Goal: Find specific page/section: Find specific page/section

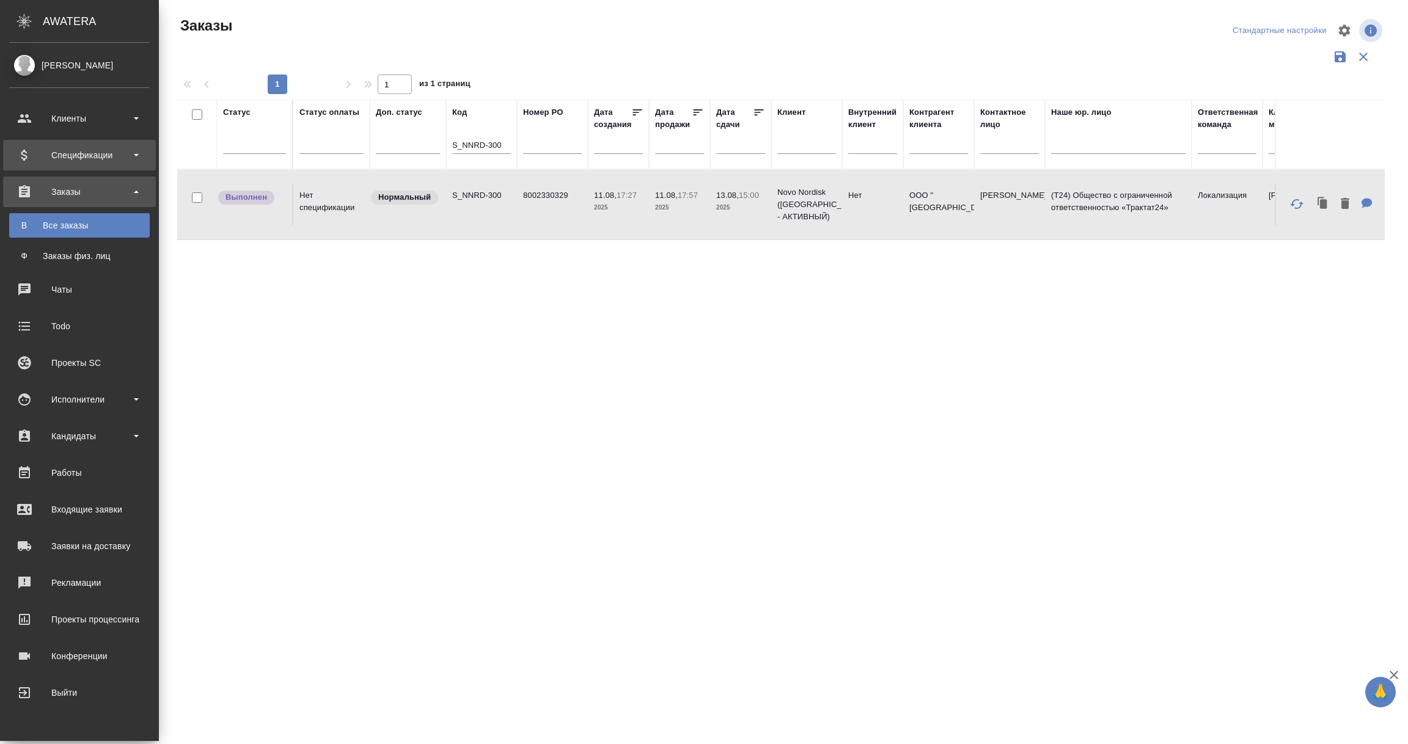
click at [93, 158] on div "Спецификации" at bounding box center [79, 155] width 141 height 18
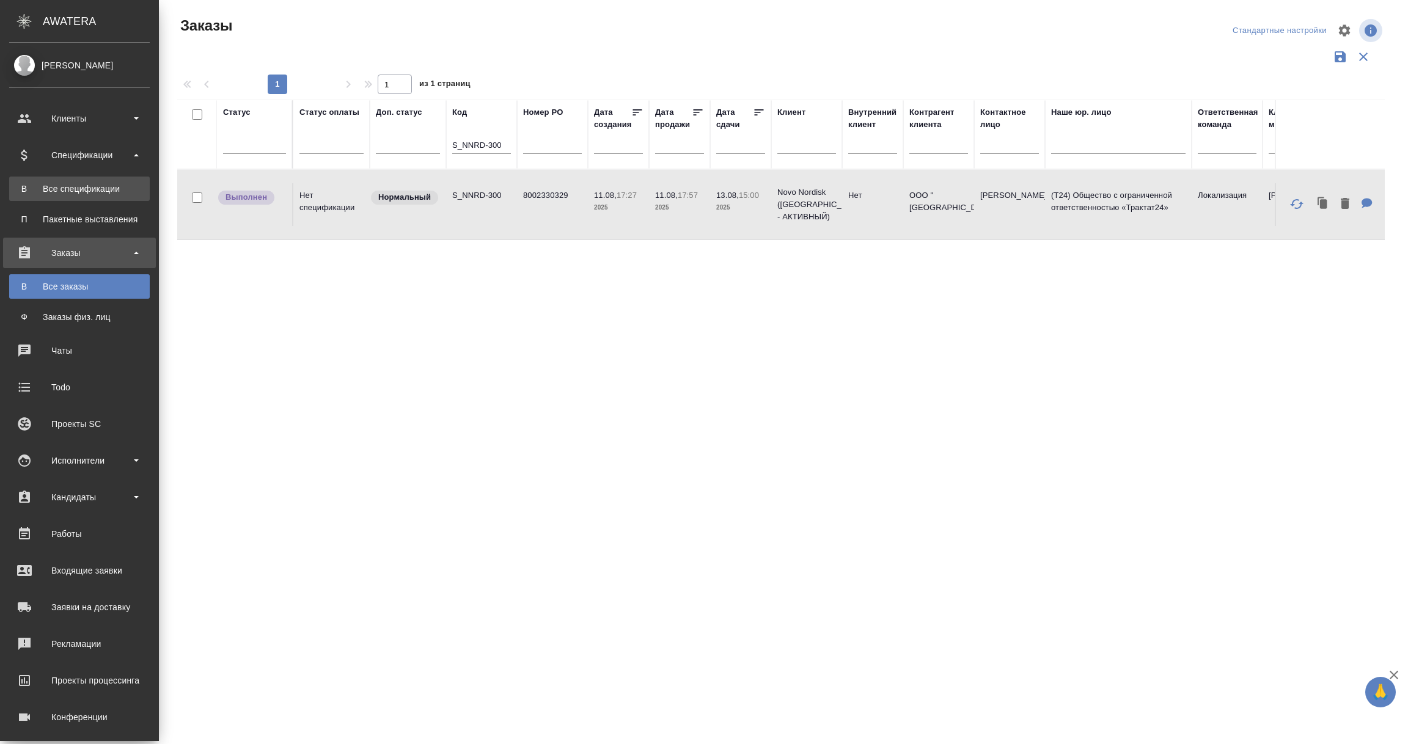
click at [105, 185] on div "Все спецификации" at bounding box center [79, 189] width 128 height 12
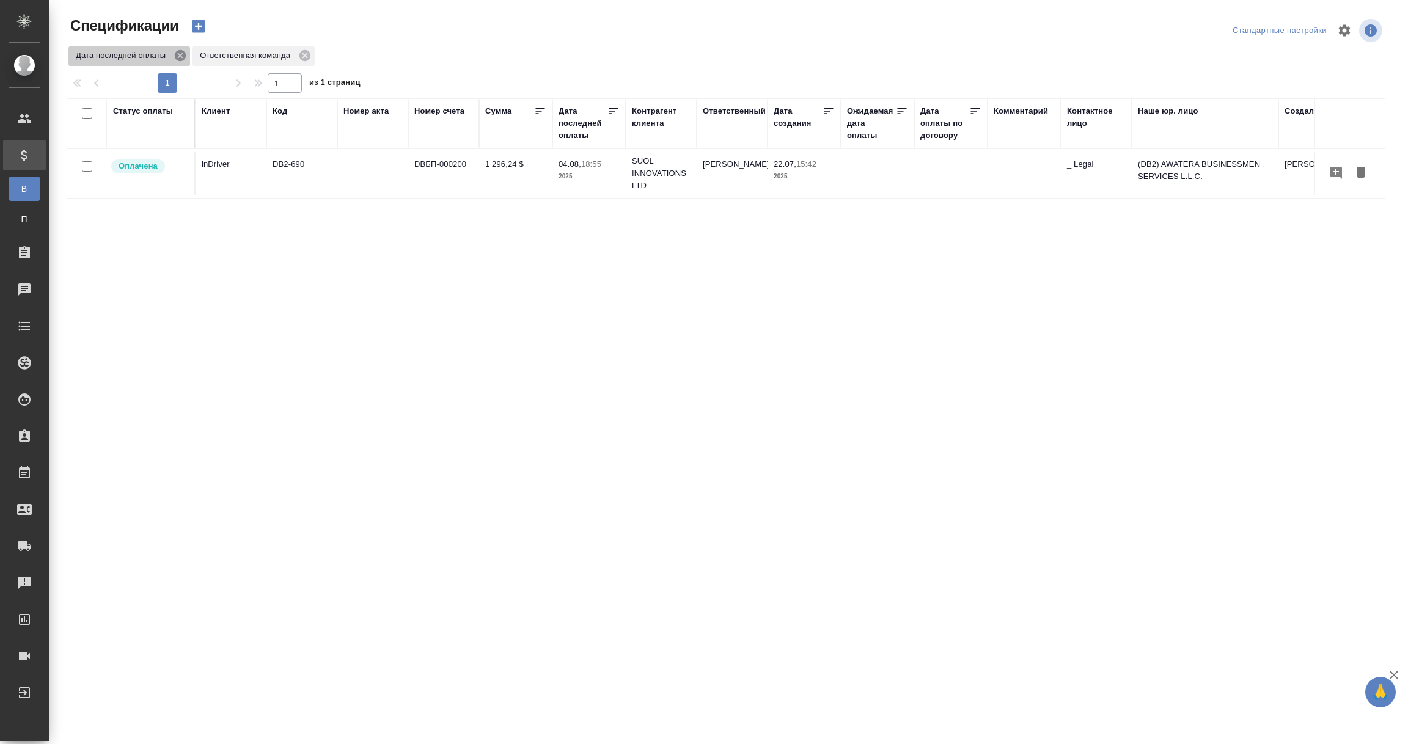
click at [180, 53] on icon at bounding box center [180, 55] width 11 height 11
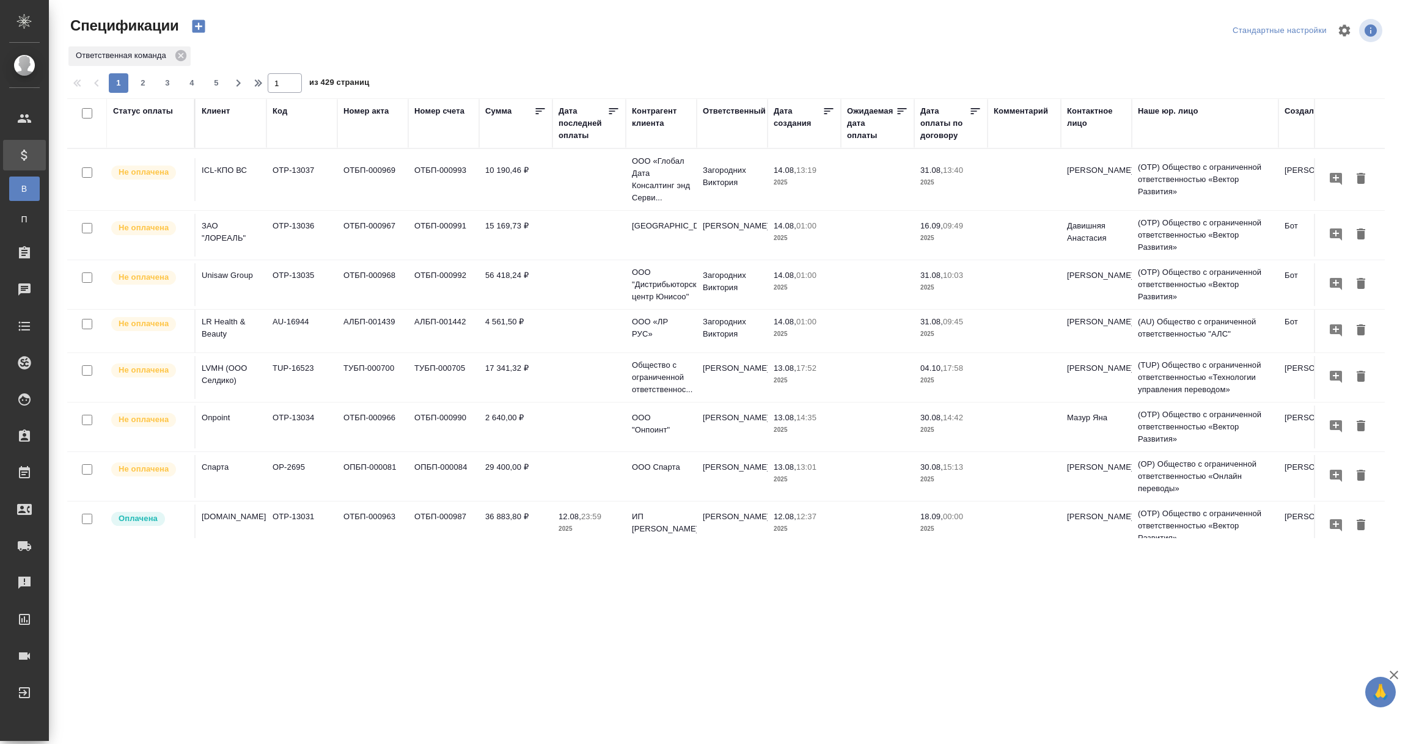
click at [145, 142] on th "Статус оплаты" at bounding box center [151, 123] width 89 height 50
click at [137, 112] on div "Статус оплаты" at bounding box center [143, 111] width 60 height 12
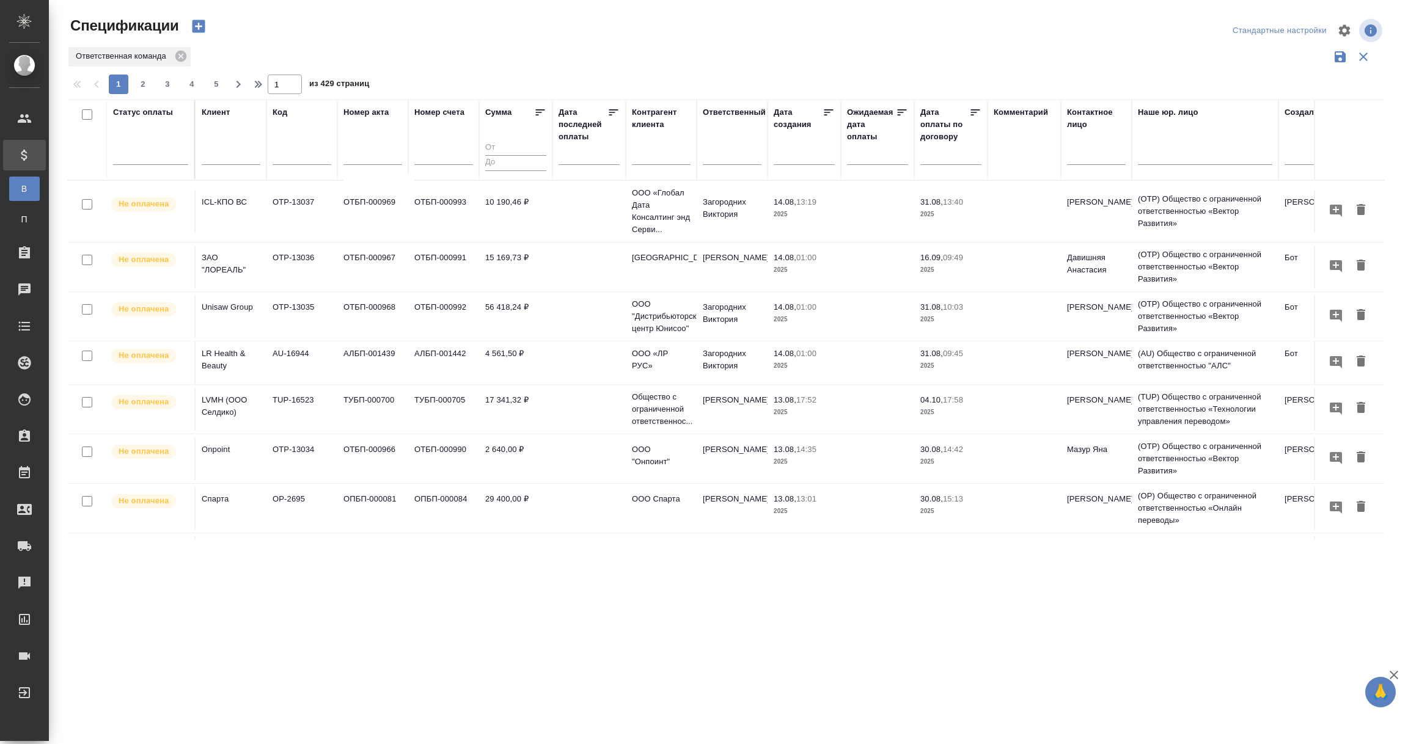
click at [137, 148] on div at bounding box center [150, 153] width 75 height 18
click at [236, 211] on div "Просрочена" at bounding box center [293, 214] width 183 height 22
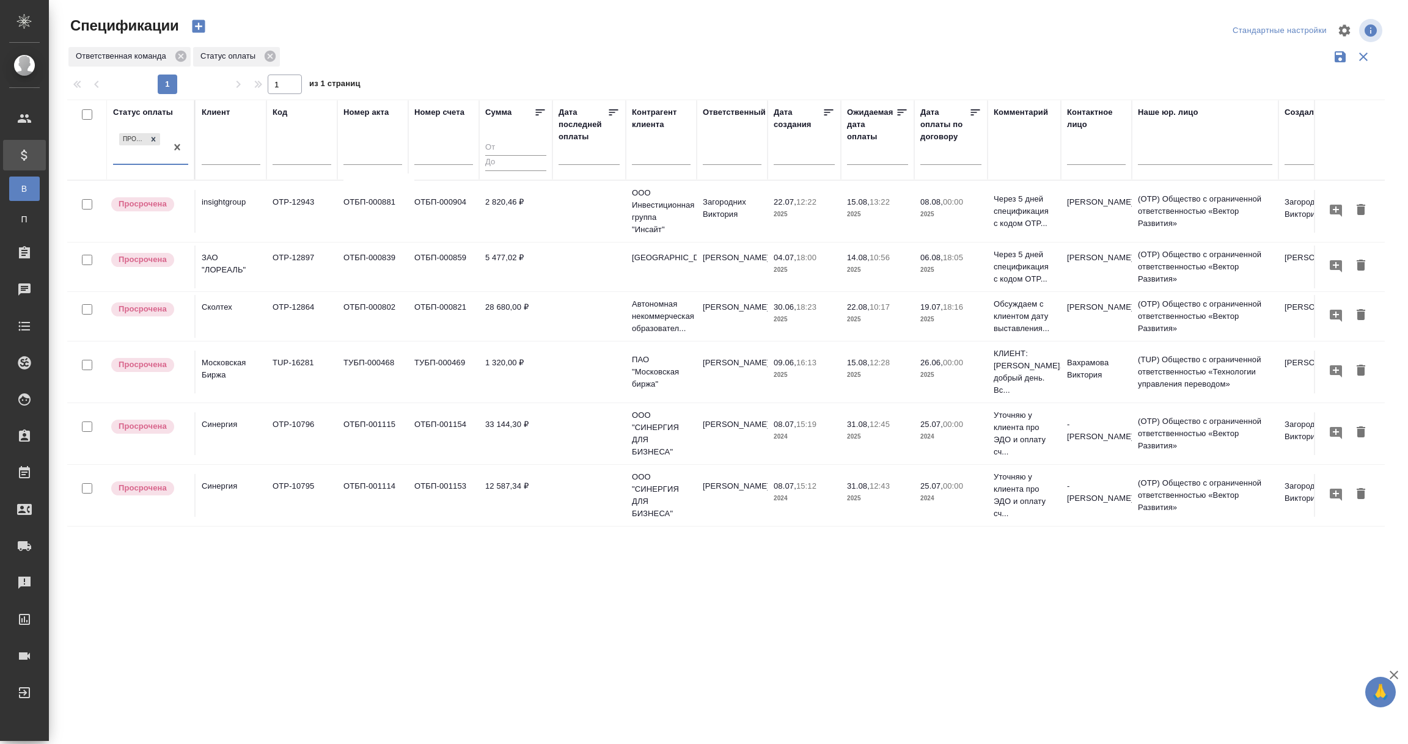
scroll to position [1, 0]
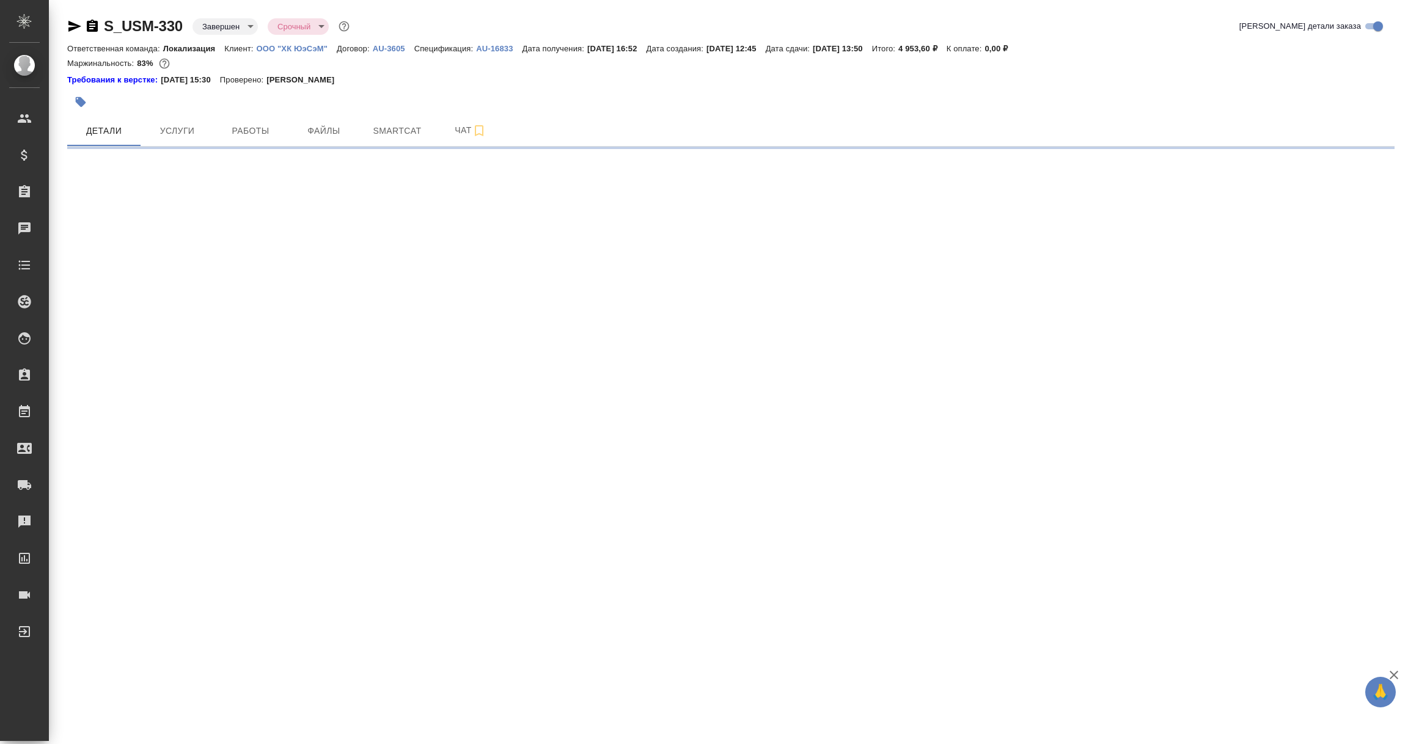
select select "RU"
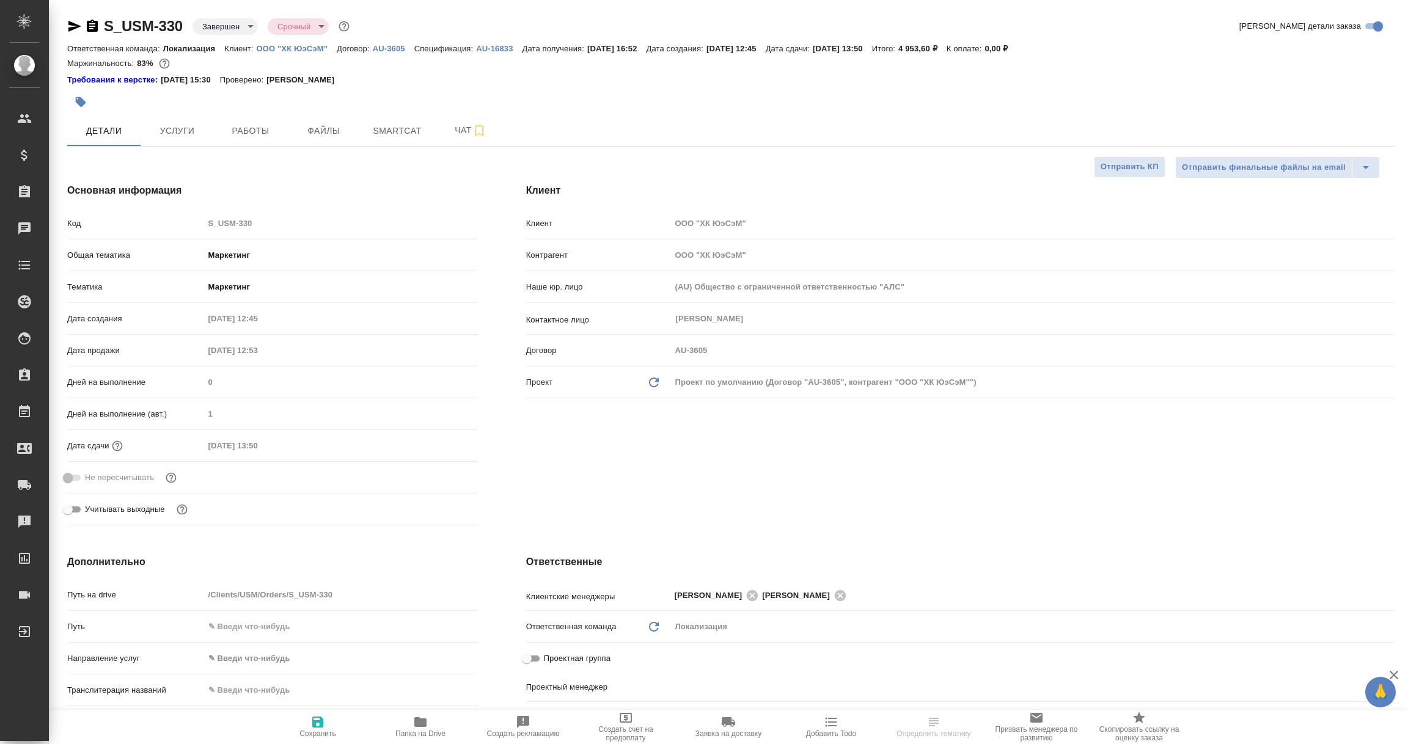
type textarea "x"
type input "[PERSON_NAME]"
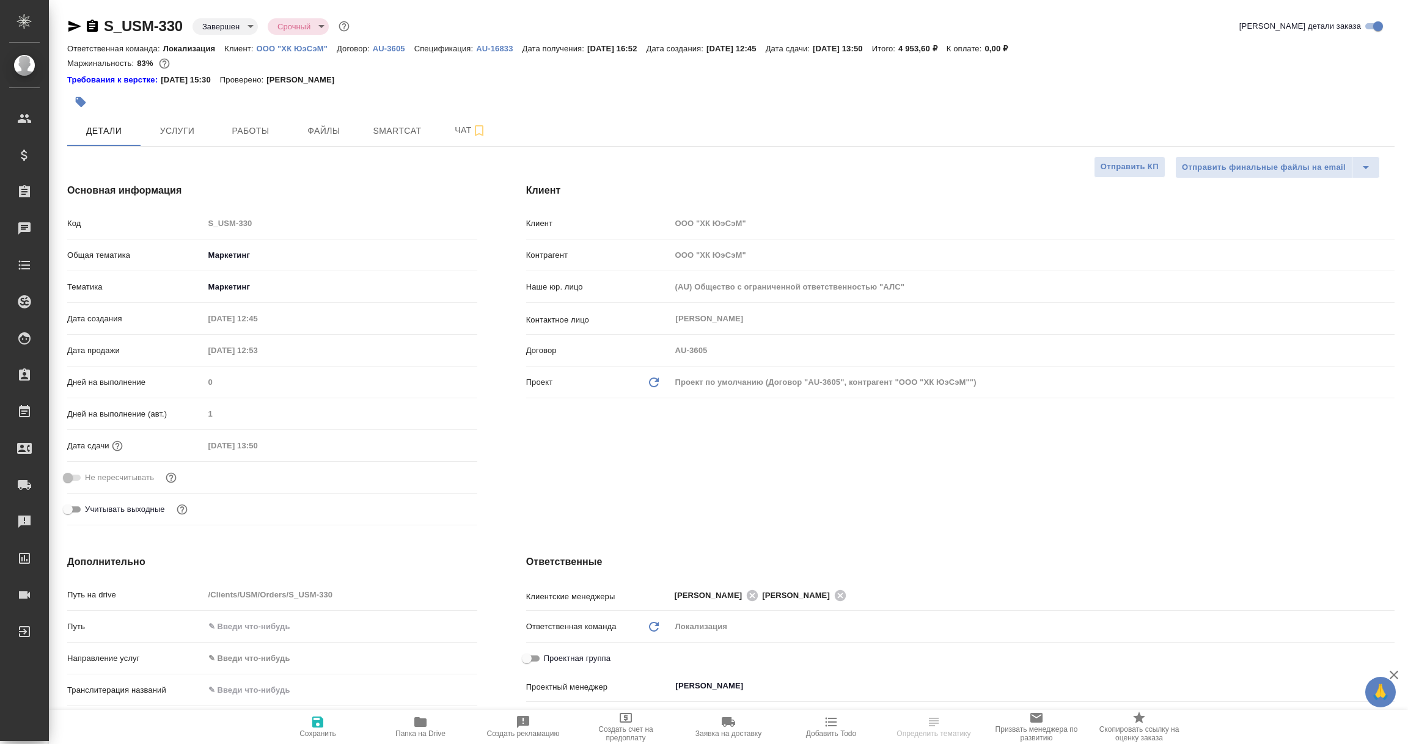
select select "RU"
type textarea "x"
select select "RU"
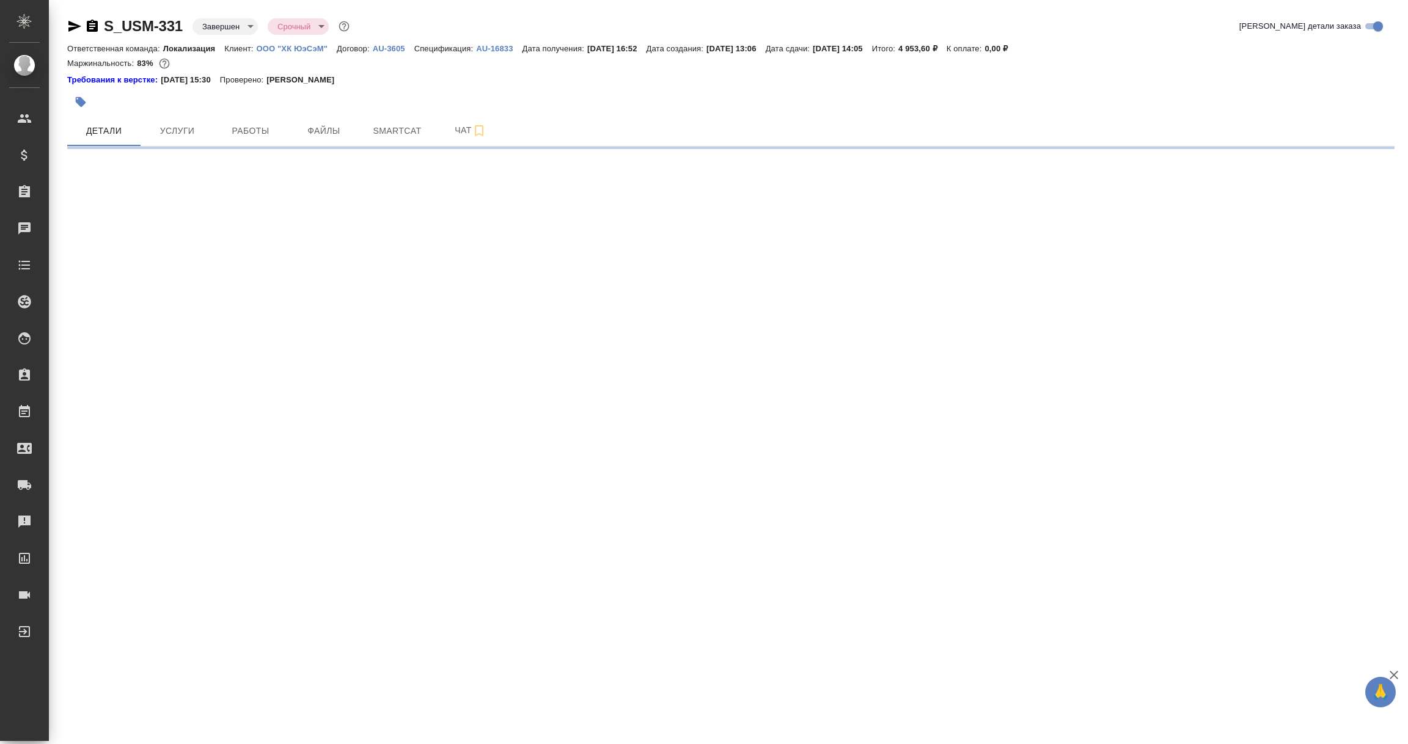
select select "RU"
